Goal: Task Accomplishment & Management: Use online tool/utility

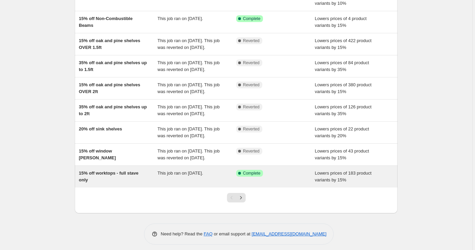
scroll to position [97, 0]
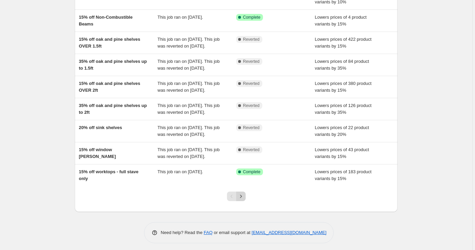
click at [243, 200] on icon "Next" at bounding box center [241, 196] width 7 height 7
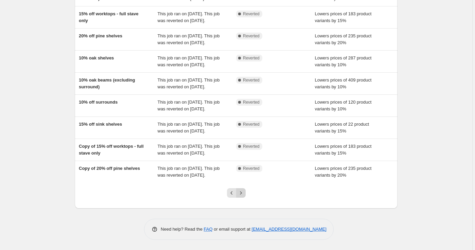
scroll to position [154, 0]
click at [233, 195] on icon "Previous" at bounding box center [231, 193] width 7 height 7
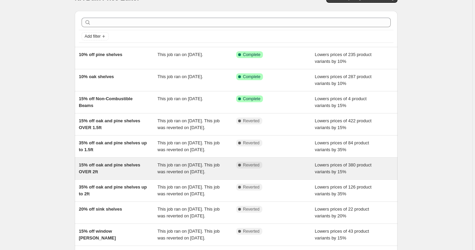
scroll to position [16, 0]
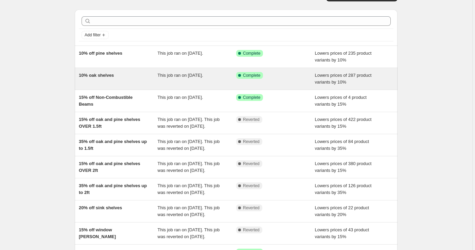
click at [146, 77] on div "10% oak shelves" at bounding box center [118, 79] width 79 height 14
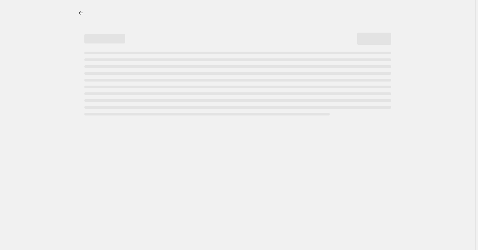
select select "percentage"
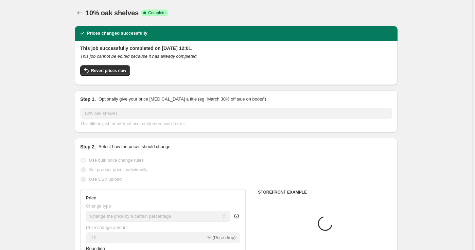
select select "collection"
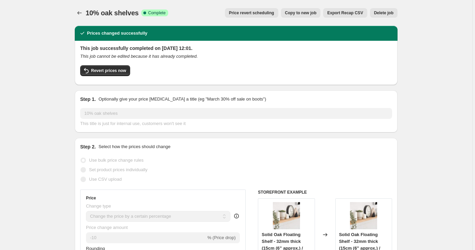
click at [251, 13] on span "Price revert scheduling" at bounding box center [251, 12] width 45 height 5
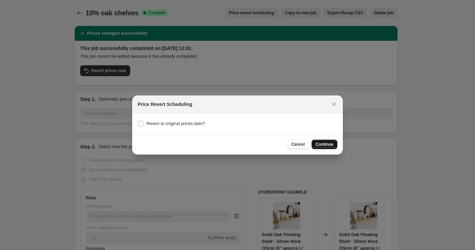
click at [326, 143] on span "Continue" at bounding box center [325, 144] width 18 height 5
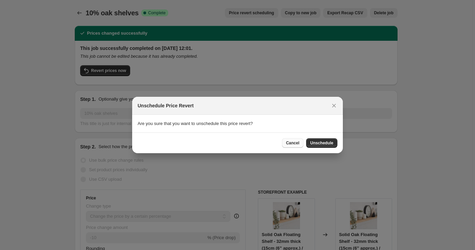
click at [291, 145] on span "Cancel" at bounding box center [292, 142] width 13 height 5
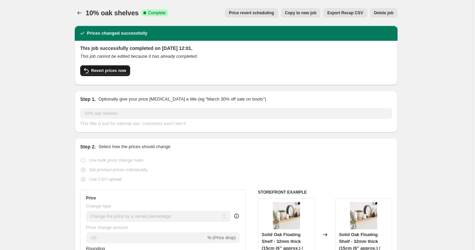
click at [112, 72] on span "Revert prices now" at bounding box center [108, 70] width 35 height 5
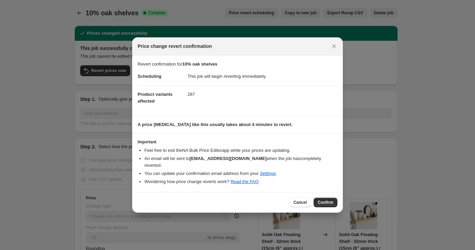
click at [328, 203] on button "Confirm" at bounding box center [326, 203] width 24 height 10
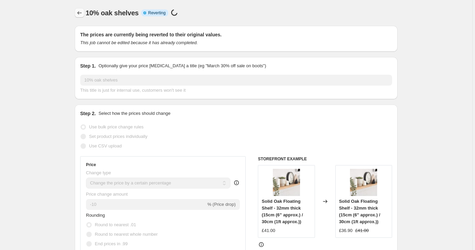
click at [83, 16] on icon "Price change jobs" at bounding box center [79, 13] width 7 height 7
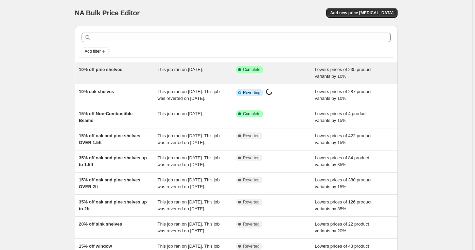
click at [123, 73] on div "10% off pine shelves" at bounding box center [118, 73] width 79 height 14
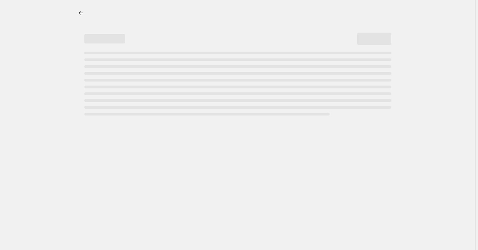
select select "percentage"
select select "collection"
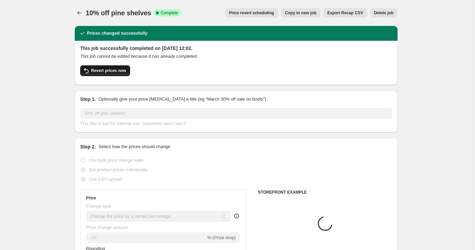
click at [107, 73] on span "Revert prices now" at bounding box center [108, 70] width 35 height 5
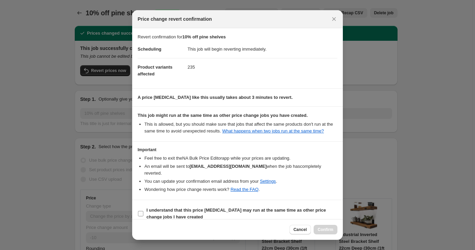
click at [158, 214] on b "I understand that this price [MEDICAL_DATA] may run at the same time as other p…" at bounding box center [235, 214] width 179 height 12
click at [143, 214] on input "I understand that this price [MEDICAL_DATA] may run at the same time as other p…" at bounding box center [140, 213] width 5 height 5
checkbox input "true"
click at [327, 226] on button "Confirm" at bounding box center [326, 230] width 24 height 10
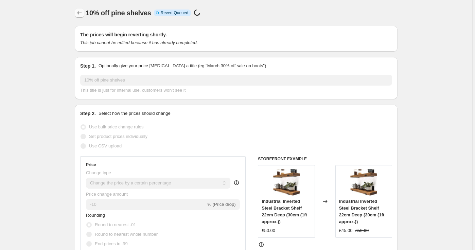
click at [82, 12] on icon "Price change jobs" at bounding box center [79, 13] width 7 height 7
